Goal: Task Accomplishment & Management: Manage account settings

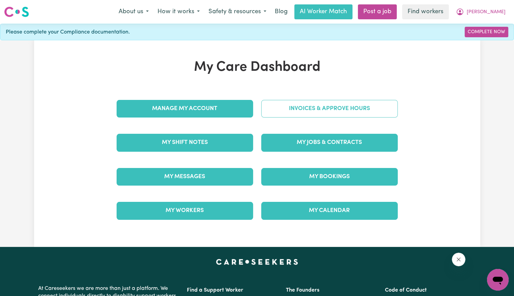
click at [285, 113] on link "Invoices & Approve Hours" at bounding box center [329, 109] width 137 height 18
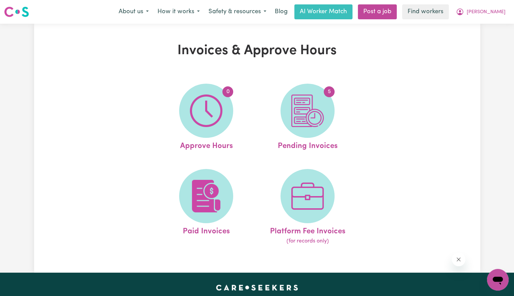
click at [285, 113] on span "5" at bounding box center [308, 111] width 54 height 54
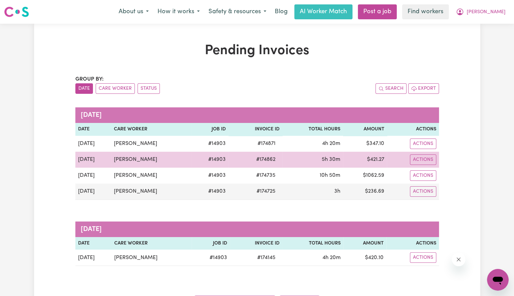
click at [267, 160] on span "# 174862" at bounding box center [265, 159] width 27 height 8
click at [260, 160] on span "# 174862" at bounding box center [265, 159] width 27 height 8
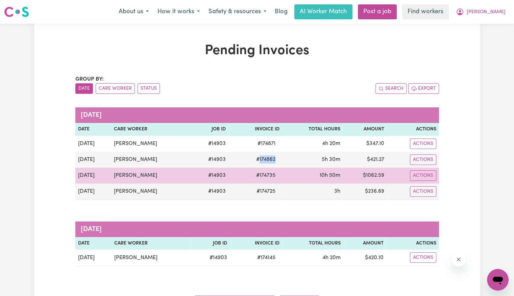
copy span "174862"
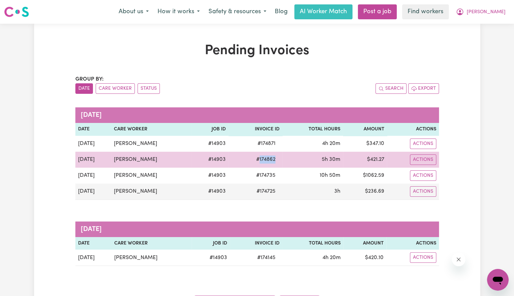
click at [269, 157] on span "# 174862" at bounding box center [265, 159] width 27 height 8
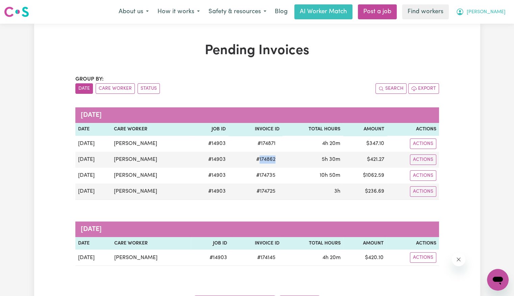
click at [501, 9] on span "[PERSON_NAME]" at bounding box center [486, 11] width 39 height 7
click at [490, 38] on link "Logout" at bounding box center [482, 38] width 53 height 13
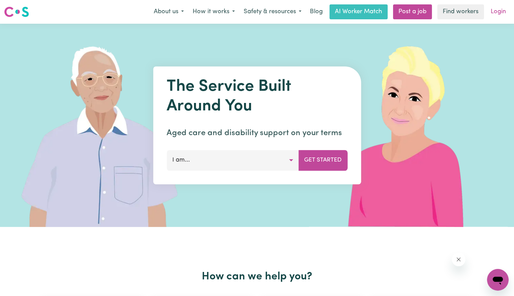
click at [499, 13] on link "Login" at bounding box center [498, 11] width 23 height 15
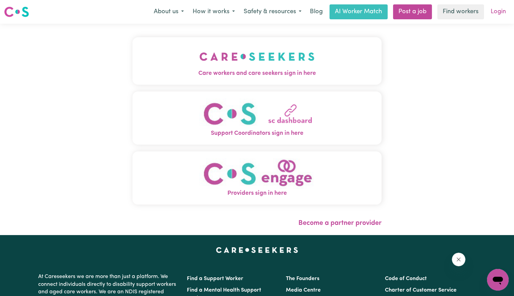
click at [496, 14] on link "Login" at bounding box center [498, 11] width 23 height 15
click at [341, 52] on button "Care workers and care seekers sign in here" at bounding box center [257, 60] width 249 height 47
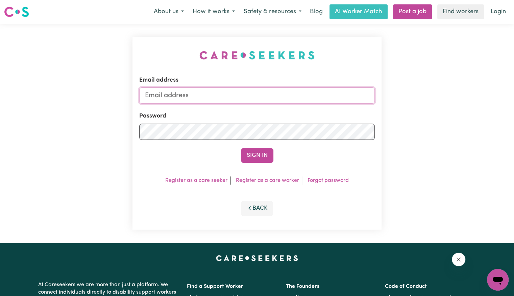
click at [268, 88] on input "Email address" at bounding box center [257, 95] width 236 height 16
drag, startPoint x: 180, startPoint y: 95, endPoint x: 500, endPoint y: 100, distance: 319.9
click at [500, 100] on div "Email address [EMAIL_ADDRESS][DOMAIN_NAME] Password Sign In Register as a care …" at bounding box center [257, 133] width 514 height 219
type input "[EMAIL_ADDRESS][DOMAIN_NAME]"
click at [241, 148] on button "Sign In" at bounding box center [257, 155] width 32 height 15
